Goal: Communication & Community: Answer question/provide support

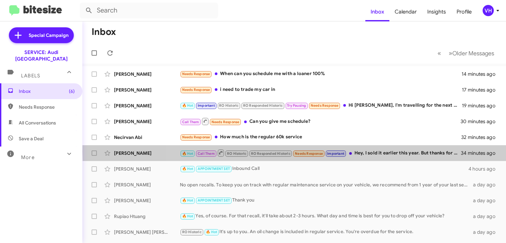
click at [391, 152] on div "🔥 Hot Call Them RO Historic RO Responded Historic Needs Response Important Hey,…" at bounding box center [321, 153] width 282 height 8
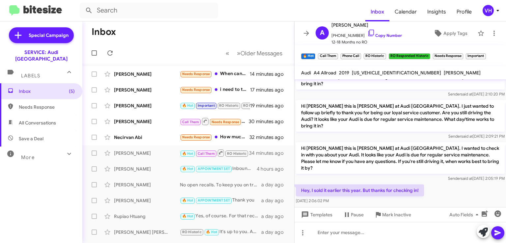
scroll to position [247, 0]
click at [331, 214] on span "Templates" at bounding box center [316, 215] width 33 height 12
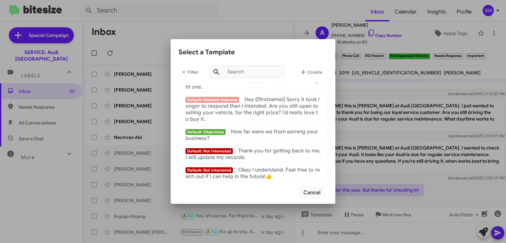
scroll to position [495, 0]
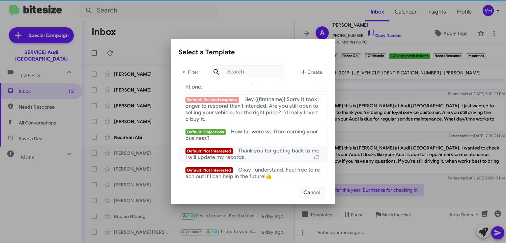
click at [290, 151] on span "Thank you for getting back to me. I will update my records." at bounding box center [253, 154] width 135 height 13
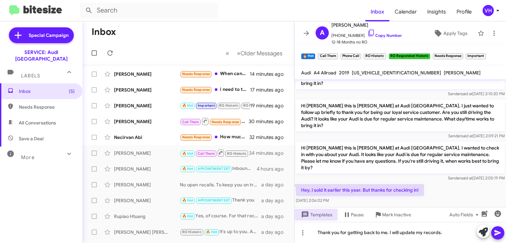
click at [502, 231] on button at bounding box center [498, 232] width 13 height 13
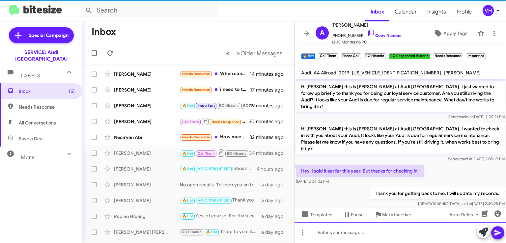
scroll to position [271, 0]
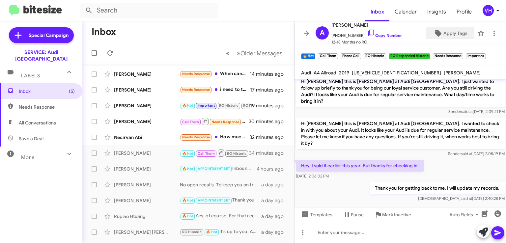
click at [453, 36] on span "Apply Tags" at bounding box center [456, 33] width 24 height 12
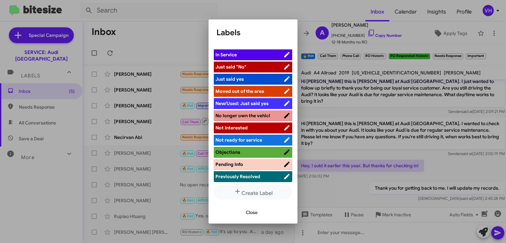
scroll to position [146, 0]
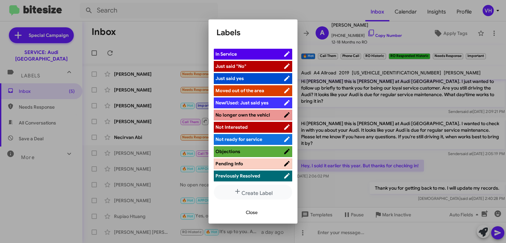
click at [266, 113] on span "No longer own the vehicl" at bounding box center [243, 115] width 55 height 6
click at [263, 216] on button "Close" at bounding box center [252, 213] width 22 height 12
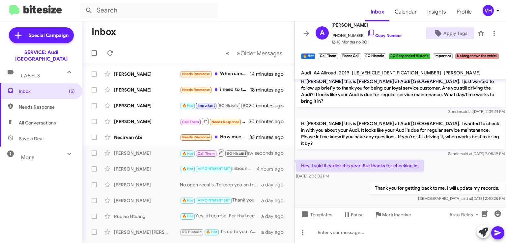
click at [452, 55] on span "×" at bounding box center [451, 53] width 4 height 8
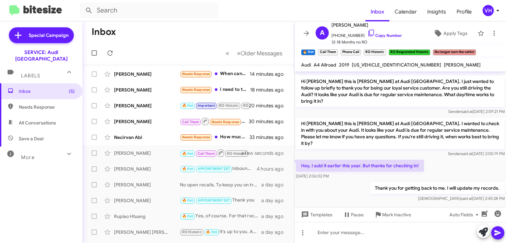
click at [430, 49] on span "×" at bounding box center [429, 49] width 4 height 8
click at [385, 50] on span "×" at bounding box center [385, 49] width 4 height 8
click at [358, 51] on span "×" at bounding box center [360, 49] width 4 height 8
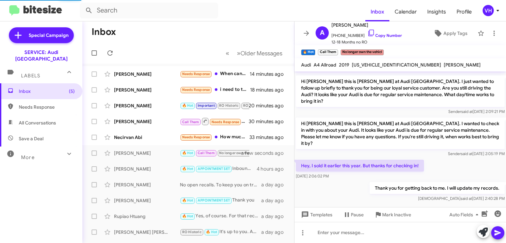
click at [336, 49] on span "×" at bounding box center [337, 49] width 4 height 8
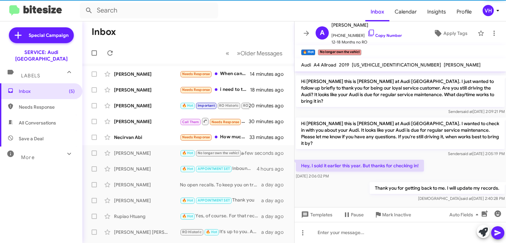
click at [315, 50] on span "×" at bounding box center [314, 49] width 4 height 8
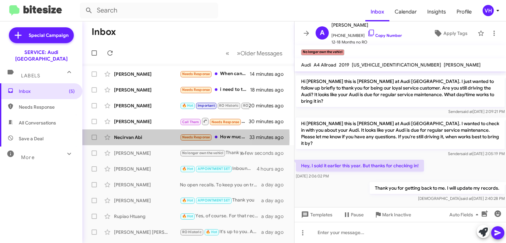
click at [145, 138] on div "Necirvan Abi" at bounding box center [147, 137] width 66 height 7
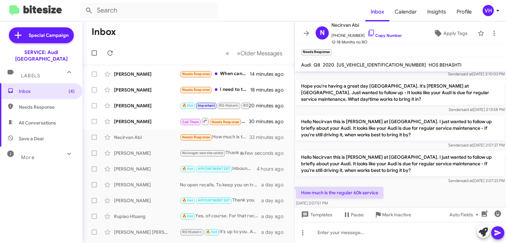
scroll to position [274, 0]
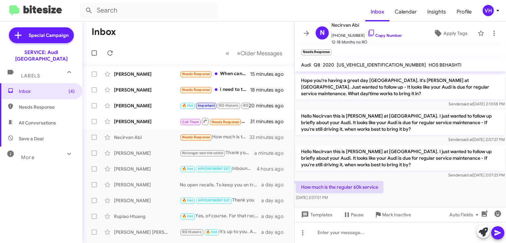
click at [366, 64] on span "[US_VEHICLE_IDENTIFICATION_NUMBER]" at bounding box center [381, 65] width 89 height 6
copy span "[US_VEHICLE_IDENTIFICATION_NUMBER]"
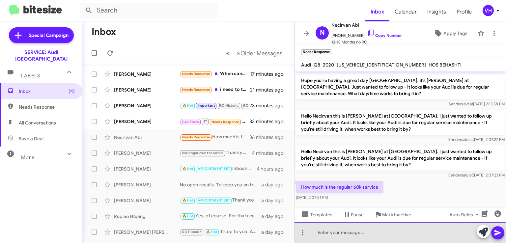
click at [420, 232] on div at bounding box center [401, 232] width 212 height 21
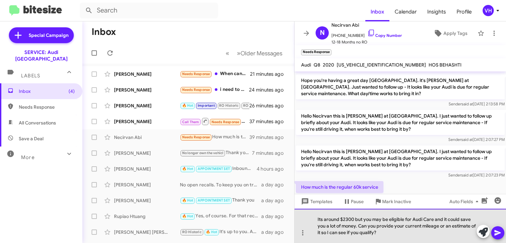
click at [420, 231] on div "Its around $2300 but you may be eligible for Audi Care and it could save you a …" at bounding box center [401, 226] width 212 height 34
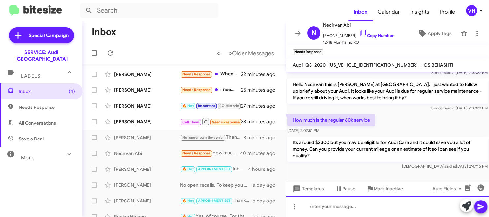
scroll to position [357, 0]
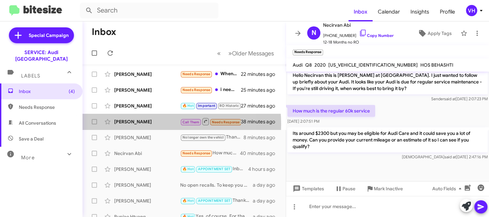
click at [142, 124] on div "[PERSON_NAME]" at bounding box center [147, 121] width 66 height 7
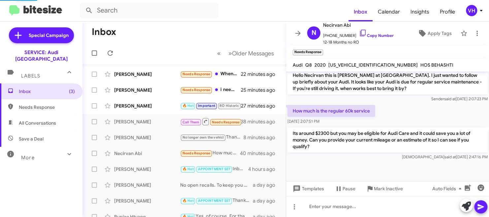
scroll to position [259, 0]
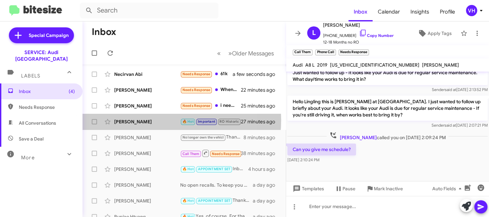
click at [143, 120] on div "[PERSON_NAME]" at bounding box center [147, 121] width 66 height 7
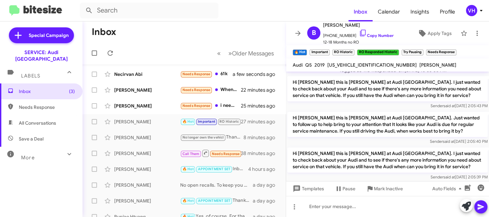
scroll to position [519, 0]
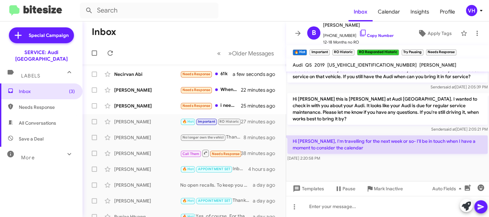
click at [420, 48] on span "×" at bounding box center [421, 49] width 4 height 8
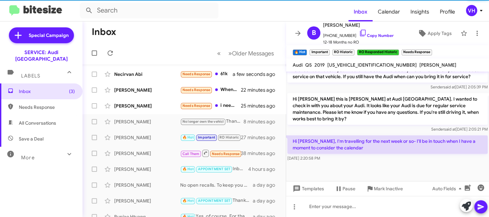
click at [397, 48] on span "×" at bounding box center [397, 49] width 4 height 8
click at [352, 49] on span "×" at bounding box center [352, 49] width 4 height 8
click at [328, 50] on span "×" at bounding box center [328, 49] width 4 height 8
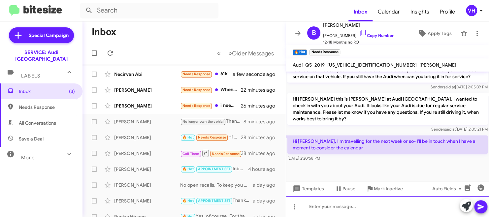
click at [376, 211] on div at bounding box center [387, 206] width 203 height 21
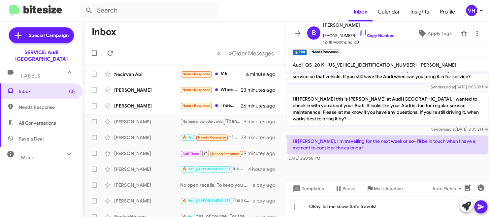
click at [484, 207] on button at bounding box center [480, 206] width 13 height 13
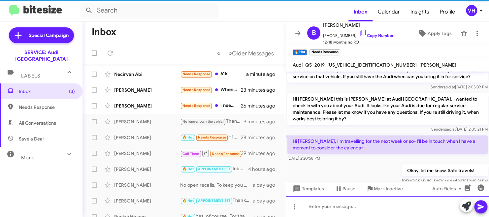
scroll to position [0, 0]
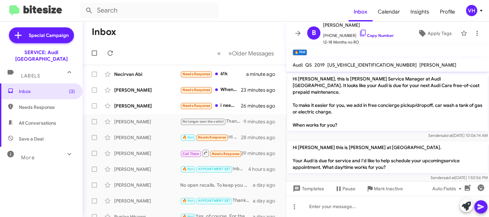
click at [150, 106] on div "[PERSON_NAME]" at bounding box center [147, 106] width 66 height 7
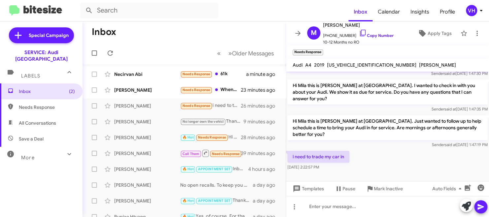
drag, startPoint x: 354, startPoint y: 115, endPoint x: 394, endPoint y: 151, distance: 53.9
click at [394, 151] on div "Hi Mila, this is Steven Bainbridge, Service Manager at Audi Oakland. Thanks for…" at bounding box center [387, 62] width 203 height 220
click at [394, 151] on div "i need to trade my car in Sep 16, 2025, 2:22:57 PM" at bounding box center [387, 160] width 203 height 22
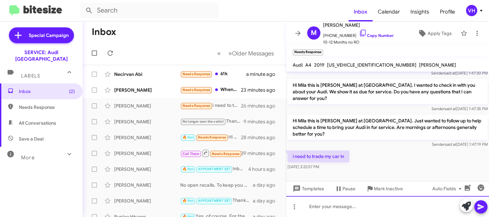
click at [343, 203] on div at bounding box center [387, 206] width 203 height 21
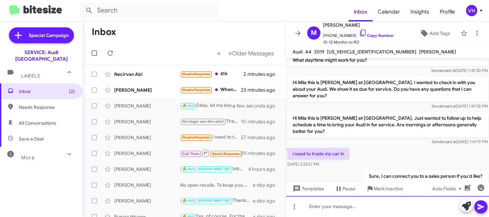
scroll to position [131, 0]
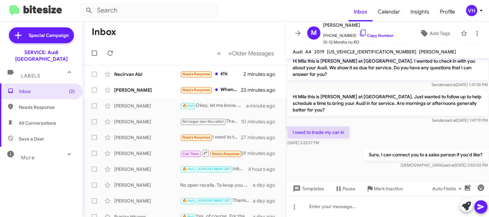
click at [154, 89] on div "[PERSON_NAME]" at bounding box center [147, 90] width 66 height 7
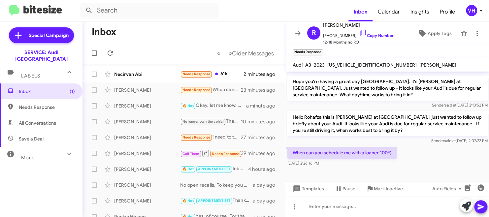
scroll to position [201, 0]
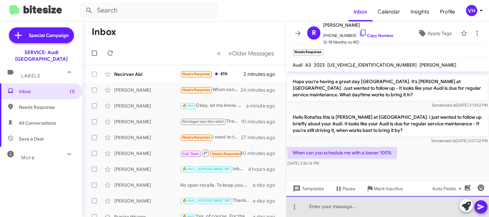
click at [374, 205] on div at bounding box center [387, 206] width 203 height 21
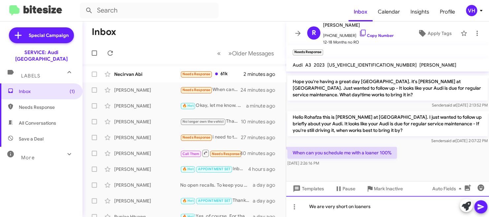
drag, startPoint x: 373, startPoint y: 206, endPoint x: 291, endPoint y: 218, distance: 82.9
click at [291, 217] on html "Inbox Calendar Insights Profile VH Special Campaign SERVICE: Audi Oakland Label…" at bounding box center [244, 108] width 489 height 217
click at [386, 209] on div "We are very short on loaners" at bounding box center [387, 206] width 203 height 21
click at [386, 206] on div "We are very short on loaners" at bounding box center [387, 206] width 203 height 21
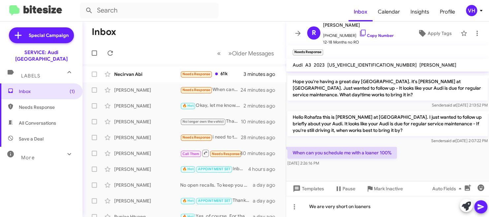
click at [358, 63] on span "[US_VEHICLE_IDENTIFICATION_NUMBER]" at bounding box center [371, 65] width 89 height 6
copy span "[US_VEHICLE_IDENTIFICATION_NUMBER]"
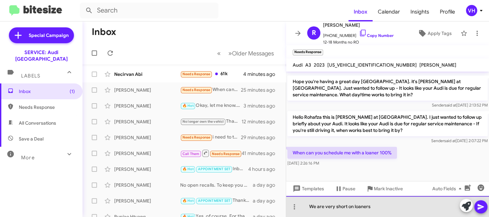
click at [393, 206] on div "We are very short on loaners" at bounding box center [387, 206] width 203 height 21
drag, startPoint x: 388, startPoint y: 205, endPoint x: 307, endPoint y: 207, distance: 80.5
click at [307, 207] on div "We are very short on loaners" at bounding box center [387, 206] width 203 height 21
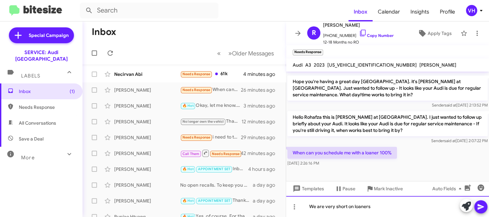
click at [307, 207] on div "We are very short on loaners" at bounding box center [387, 206] width 203 height 21
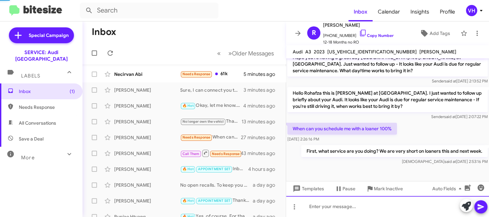
scroll to position [212, 0]
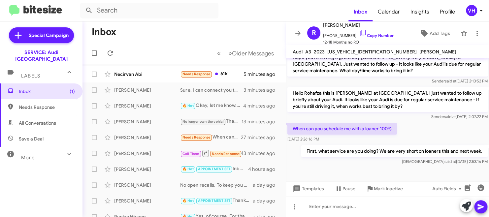
click at [149, 74] on div "Necirvan Abi" at bounding box center [147, 74] width 66 height 7
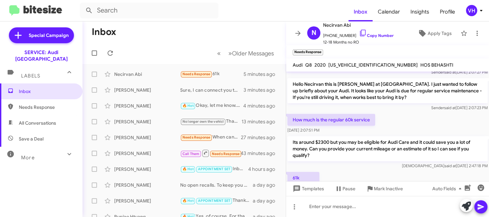
scroll to position [381, 0]
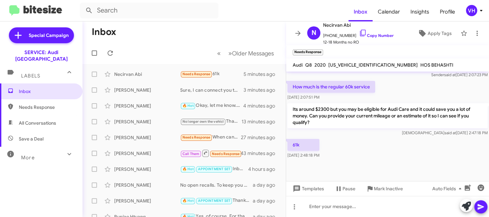
click at [361, 65] on span "[US_VEHICLE_IDENTIFICATION_NUMBER]" at bounding box center [372, 65] width 89 height 6
copy span "[US_VEHICLE_IDENTIFICATION_NUMBER]"
click at [132, 77] on div "[PERSON_NAME]" at bounding box center [147, 74] width 66 height 7
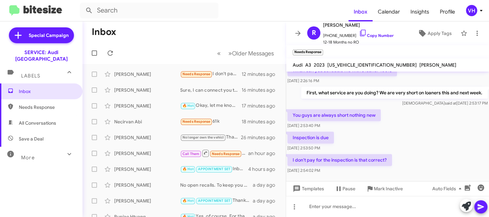
scroll to position [283, 0]
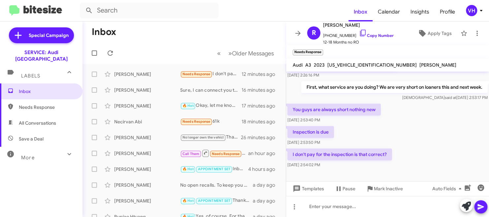
click at [346, 64] on span "[US_VEHICLE_IDENTIFICATION_NUMBER]" at bounding box center [371, 65] width 89 height 6
click at [347, 64] on span "[US_VEHICLE_IDENTIFICATION_NUMBER]" at bounding box center [371, 65] width 89 height 6
copy span "[US_VEHICLE_IDENTIFICATION_NUMBER]"
click at [375, 123] on div "[DATE] 2:53:40 PM" at bounding box center [333, 120] width 93 height 7
click at [346, 63] on span "[US_VEHICLE_IDENTIFICATION_NUMBER]" at bounding box center [371, 65] width 89 height 6
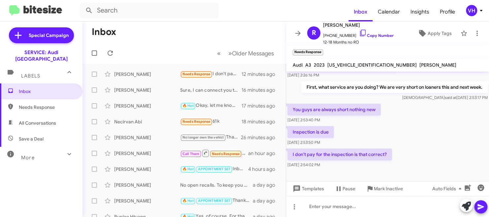
click at [346, 63] on span "[US_VEHICLE_IDENTIFICATION_NUMBER]" at bounding box center [371, 65] width 89 height 6
copy span "[US_VEHICLE_IDENTIFICATION_NUMBER]"
click at [348, 80] on div "When can you schedule me with a loaner 100% Sep 16, 2025, 2:26:16 PM" at bounding box center [387, 68] width 203 height 22
click at [348, 63] on span "[US_VEHICLE_IDENTIFICATION_NUMBER]" at bounding box center [371, 65] width 89 height 6
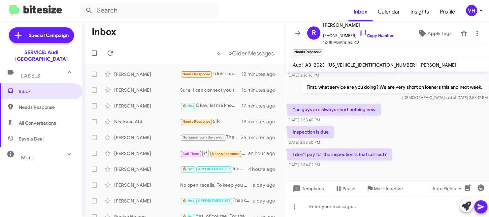
copy span "[US_VEHICLE_IDENTIFICATION_NUMBER]"
click at [362, 101] on div "Veda said at Sep 16, 2025, 2:53:17 PM" at bounding box center [394, 97] width 186 height 7
click at [346, 66] on span "[US_VEHICLE_IDENTIFICATION_NUMBER]" at bounding box center [371, 65] width 89 height 6
copy span "[US_VEHICLE_IDENTIFICATION_NUMBER]"
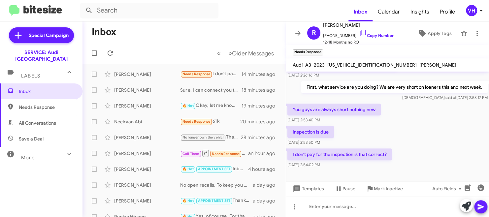
click at [410, 112] on div "You guys are always short nothing new Sep 16, 2025, 2:53:40 PM" at bounding box center [387, 113] width 203 height 22
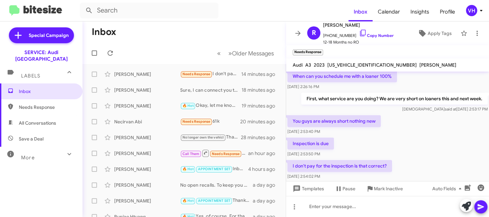
scroll to position [295, 0]
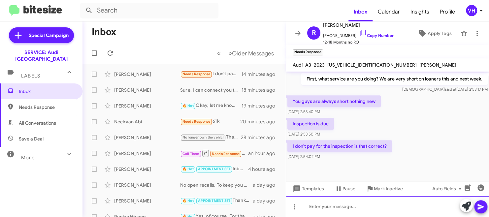
click at [425, 203] on div at bounding box center [387, 206] width 203 height 21
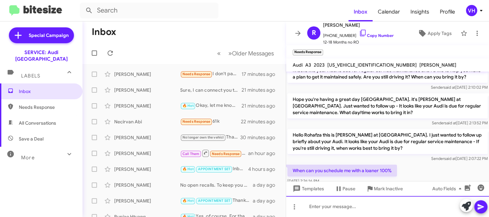
scroll to position [298, 0]
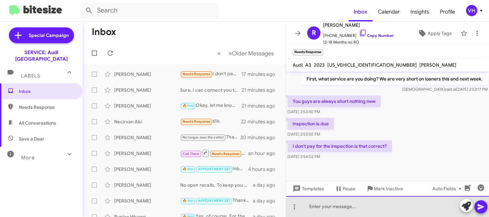
click at [448, 204] on div at bounding box center [387, 206] width 203 height 21
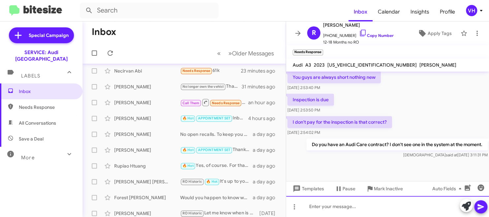
scroll to position [0, 0]
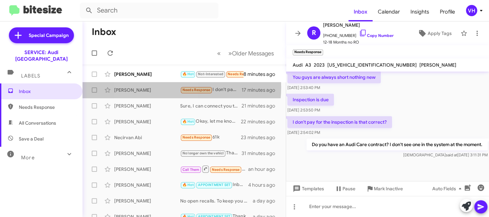
click at [156, 87] on div "[PERSON_NAME]" at bounding box center [147, 90] width 66 height 7
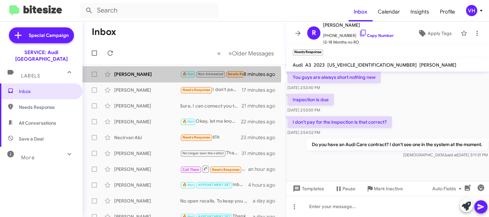
click at [161, 76] on div "[PERSON_NAME]" at bounding box center [147, 74] width 66 height 7
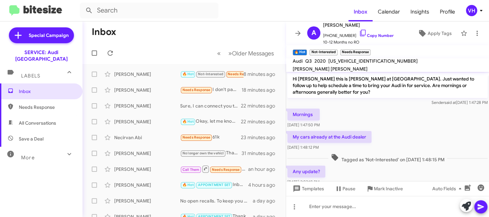
scroll to position [237, 0]
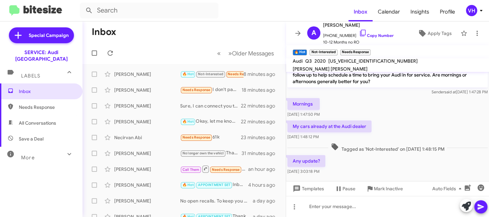
click at [366, 64] on span "[US_VEHICLE_IDENTIFICATION_NUMBER]" at bounding box center [372, 61] width 89 height 6
copy span "[US_VEHICLE_IDENTIFICATION_NUMBER]"
click at [365, 161] on div "Any update? Sep 16, 2025, 3:03:18 PM" at bounding box center [387, 165] width 203 height 22
click at [359, 32] on icon at bounding box center [363, 33] width 8 height 8
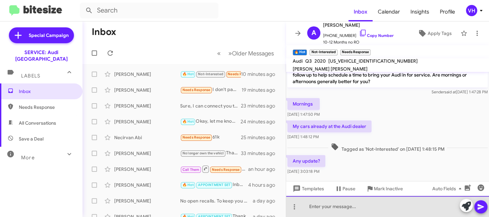
click at [352, 205] on div at bounding box center [387, 206] width 203 height 21
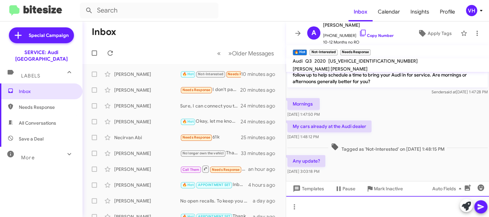
click at [352, 207] on div at bounding box center [387, 206] width 203 height 21
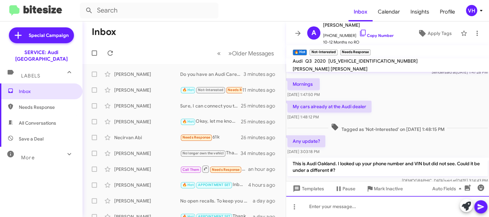
scroll to position [268, 0]
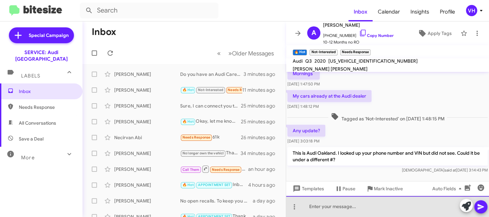
click at [406, 207] on div at bounding box center [387, 206] width 203 height 21
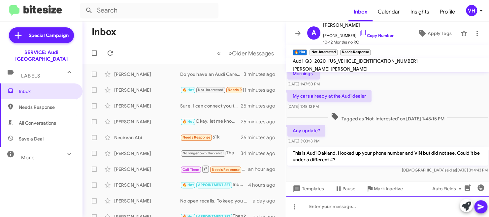
click at [331, 205] on div at bounding box center [387, 206] width 203 height 21
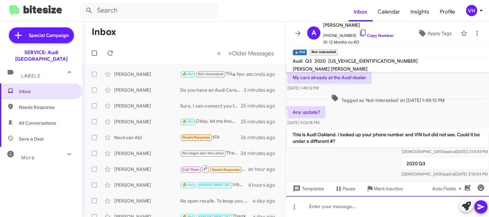
scroll to position [292, 0]
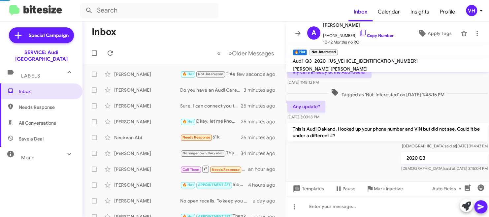
click at [165, 94] on div "Rohafza Noorzai Do you have an Audi Care contract? I don't see one in the syste…" at bounding box center [184, 89] width 193 height 13
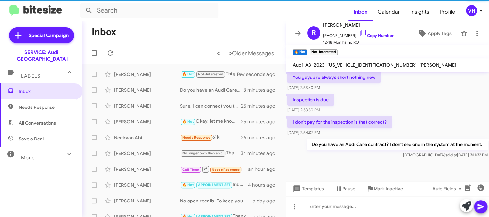
scroll to position [309, 0]
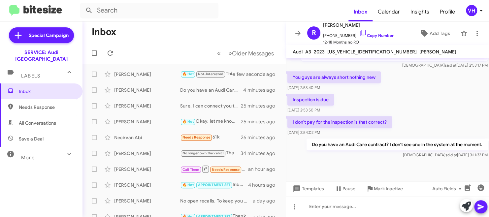
click at [140, 105] on div "[PERSON_NAME]" at bounding box center [147, 106] width 66 height 7
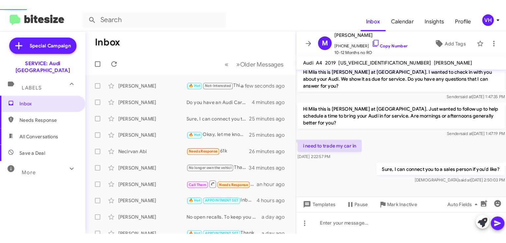
scroll to position [131, 0]
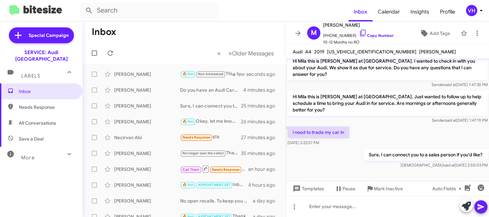
click at [344, 51] on span "WAUENAF40KN014636" at bounding box center [371, 52] width 89 height 6
copy span "WAUENAF40KN014636"
click at [38, 115] on span "All Conversations" at bounding box center [41, 123] width 82 height 16
type input "in:all-conversations"
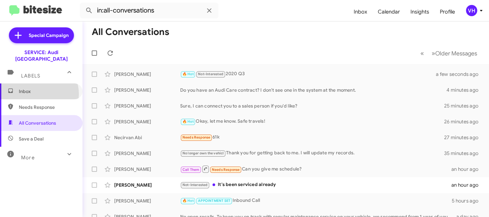
click at [37, 88] on span "Inbox" at bounding box center [47, 91] width 56 height 7
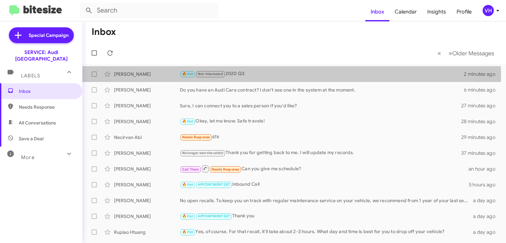
click at [278, 75] on div "🔥 Hot Not-Interested 2020 Q3" at bounding box center [322, 74] width 284 height 8
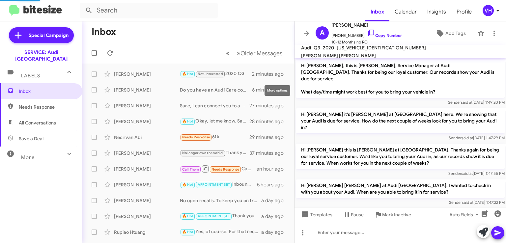
scroll to position [253, 0]
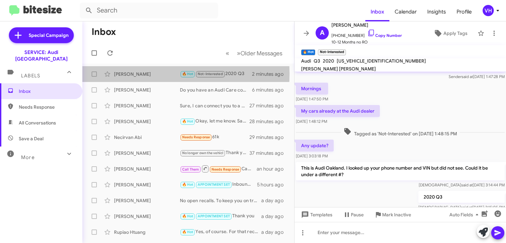
click at [144, 74] on div "[PERSON_NAME]" at bounding box center [147, 74] width 66 height 7
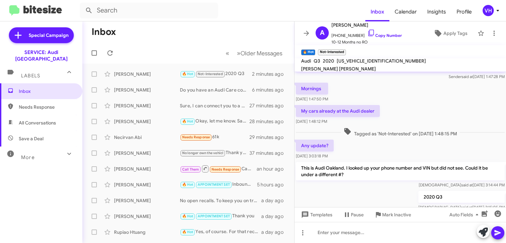
click at [152, 93] on div "[PERSON_NAME]" at bounding box center [147, 90] width 66 height 7
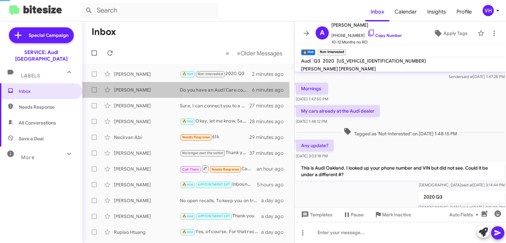
scroll to position [269, 0]
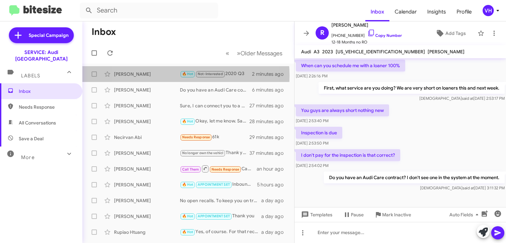
click at [159, 75] on div "[PERSON_NAME]" at bounding box center [147, 74] width 66 height 7
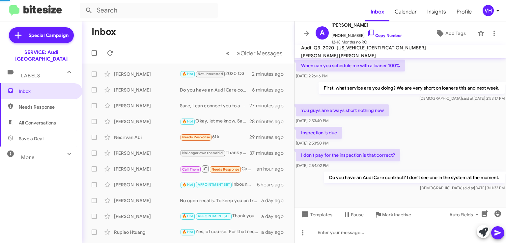
scroll to position [266, 0]
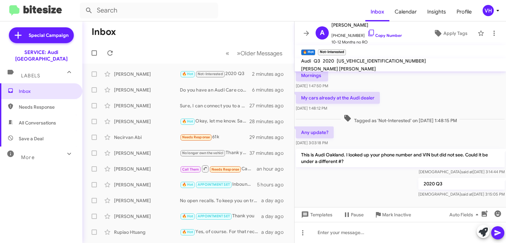
click at [306, 37] on icon at bounding box center [307, 33] width 8 height 8
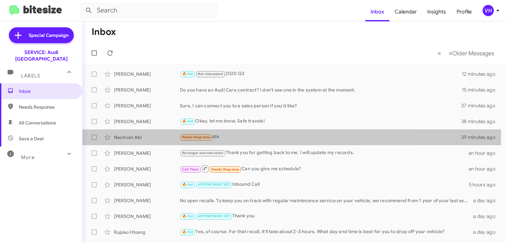
click at [247, 136] on div "Needs Response 61k" at bounding box center [321, 138] width 282 height 8
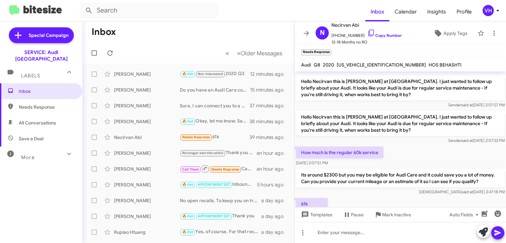
scroll to position [335, 0]
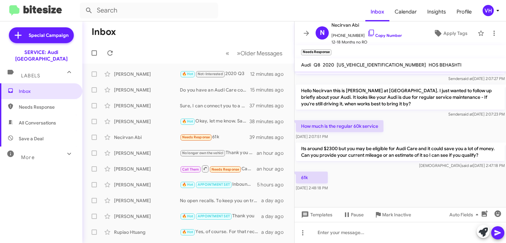
click at [374, 64] on span "[US_VEHICLE_IDENTIFICATION_NUMBER]" at bounding box center [381, 65] width 89 height 6
copy span "[US_VEHICLE_IDENTIFICATION_NUMBER]"
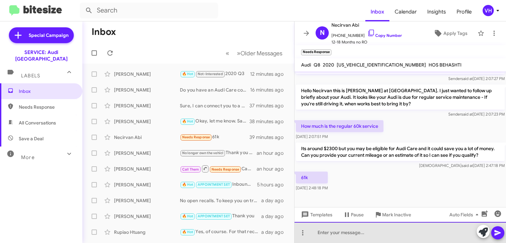
click at [341, 229] on div at bounding box center [401, 232] width 212 height 21
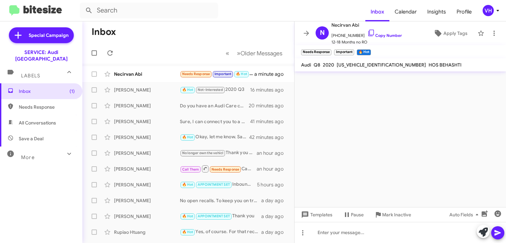
scroll to position [0, 0]
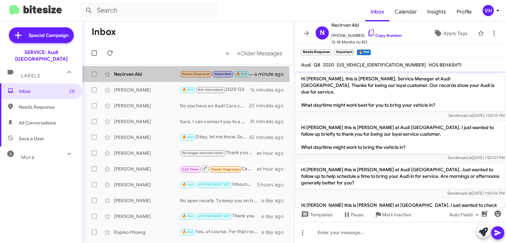
click at [135, 78] on div "Necirvan Abi Needs Response Important 🔥 Hot including tax? a minute ago" at bounding box center [188, 74] width 201 height 13
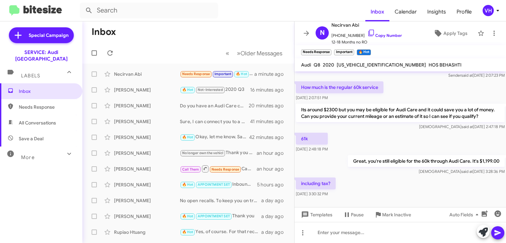
scroll to position [383, 0]
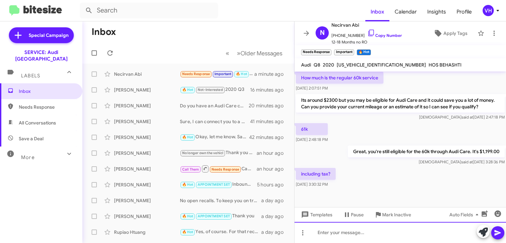
click at [375, 233] on div at bounding box center [401, 232] width 212 height 21
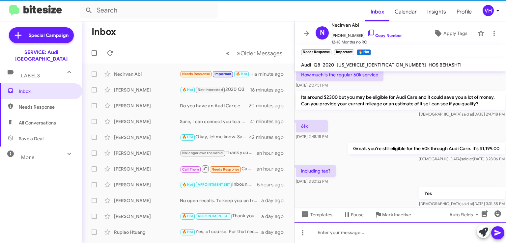
scroll to position [407, 0]
